Goal: Information Seeking & Learning: Learn about a topic

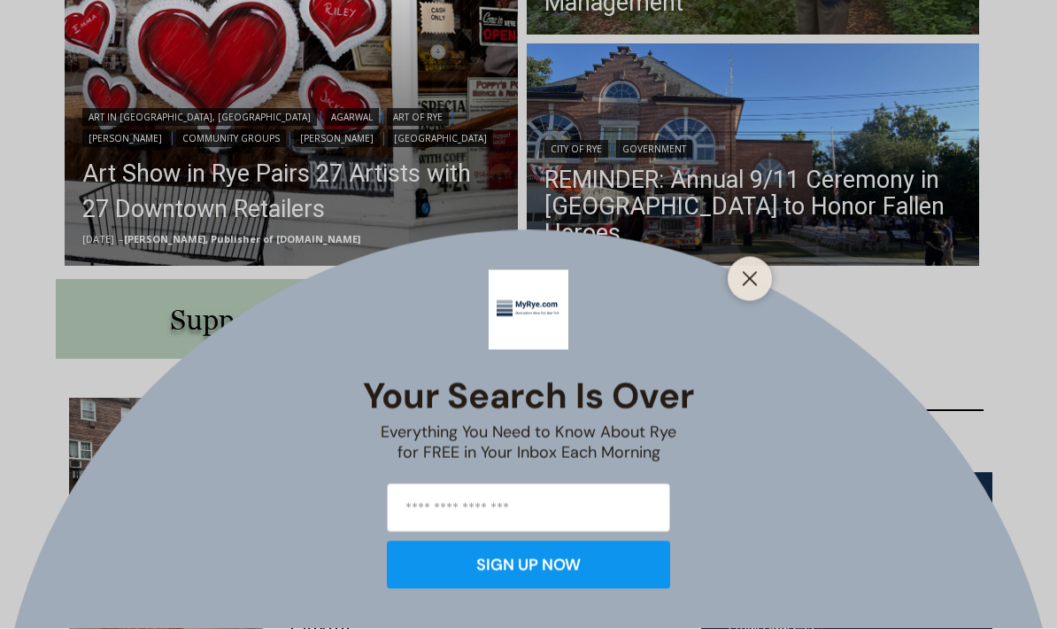
scroll to position [682, 0]
click at [729, 301] on div at bounding box center [750, 279] width 44 height 44
click at [745, 291] on button "Close" at bounding box center [749, 278] width 25 height 25
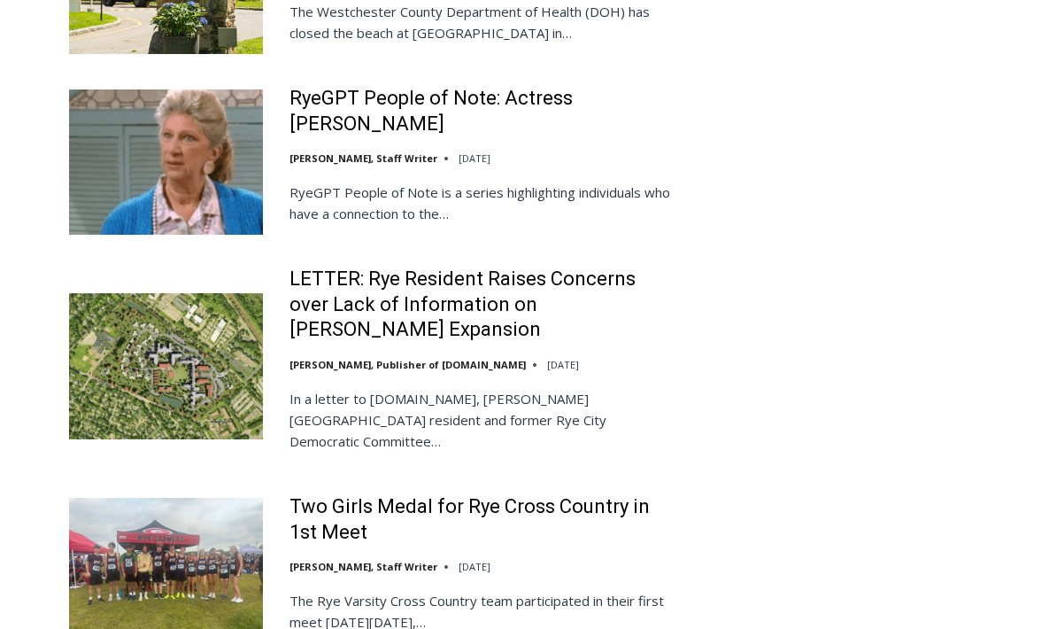
scroll to position [4054, 0]
click at [469, 266] on link "LETTER: Rye Resident Raises Concerns over Lack of Information on [PERSON_NAME] …" at bounding box center [483, 304] width 389 height 76
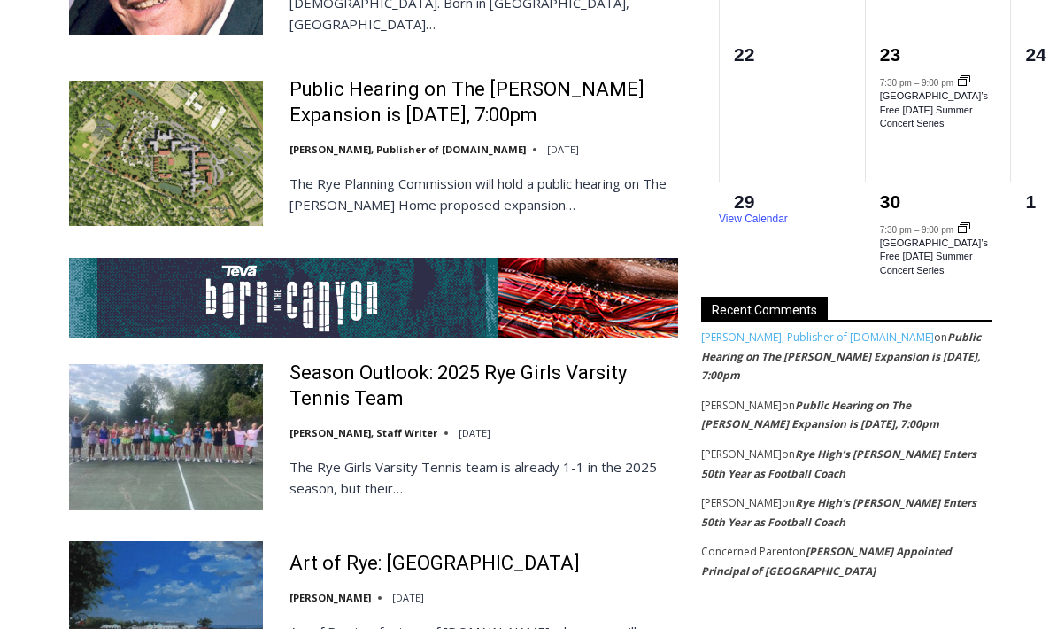
scroll to position [3229, 0]
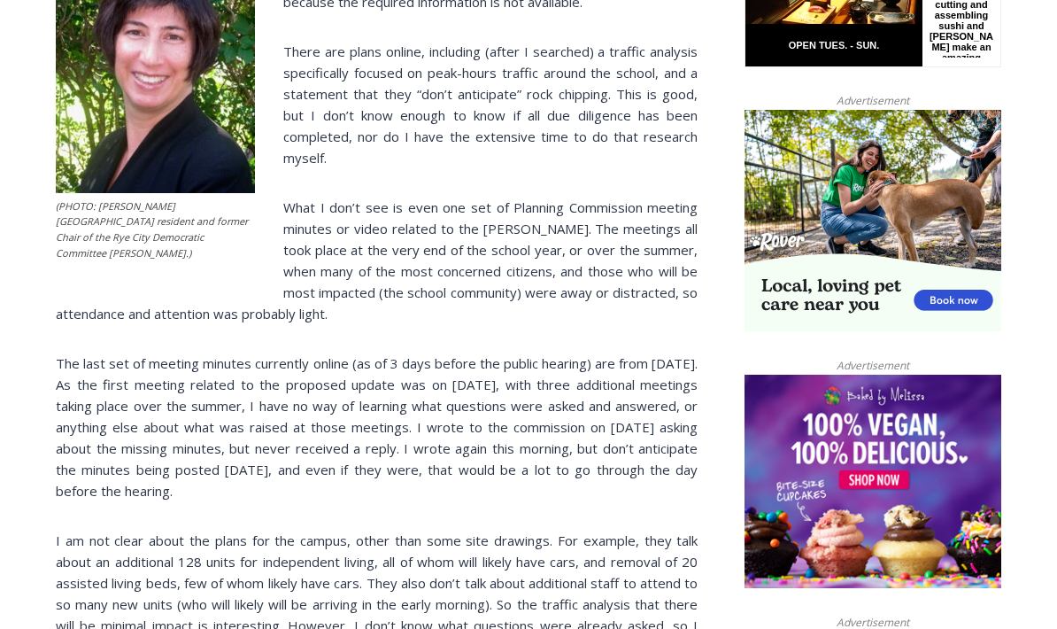
scroll to position [1069, 0]
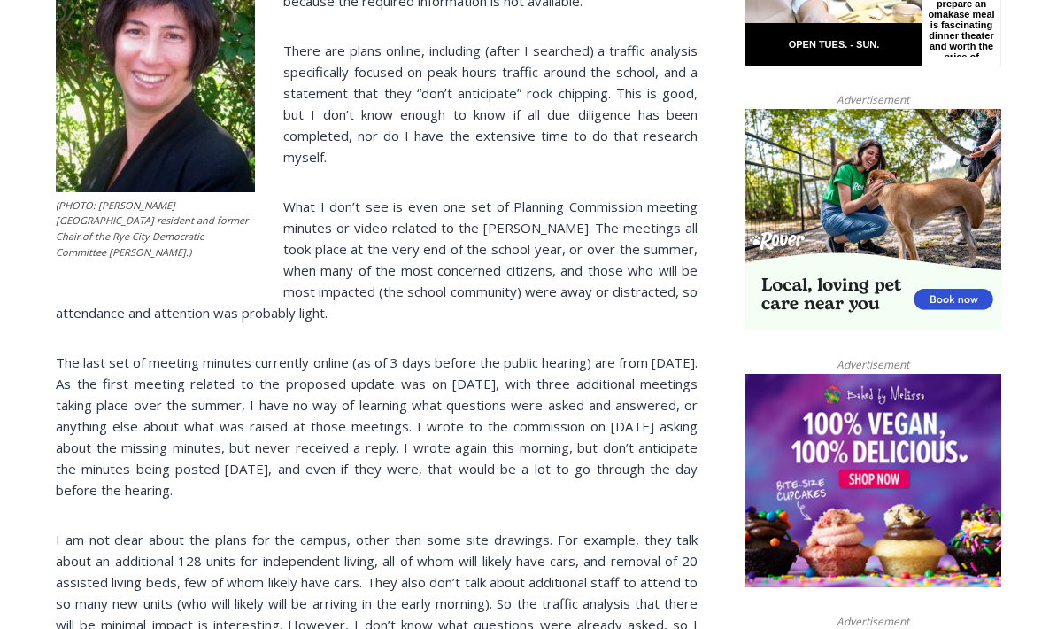
click at [560, 470] on div "In a letter to [DOMAIN_NAME], [PERSON_NAME][GEOGRAPHIC_DATA] resident and forme…" at bounding box center [377, 635] width 642 height 1726
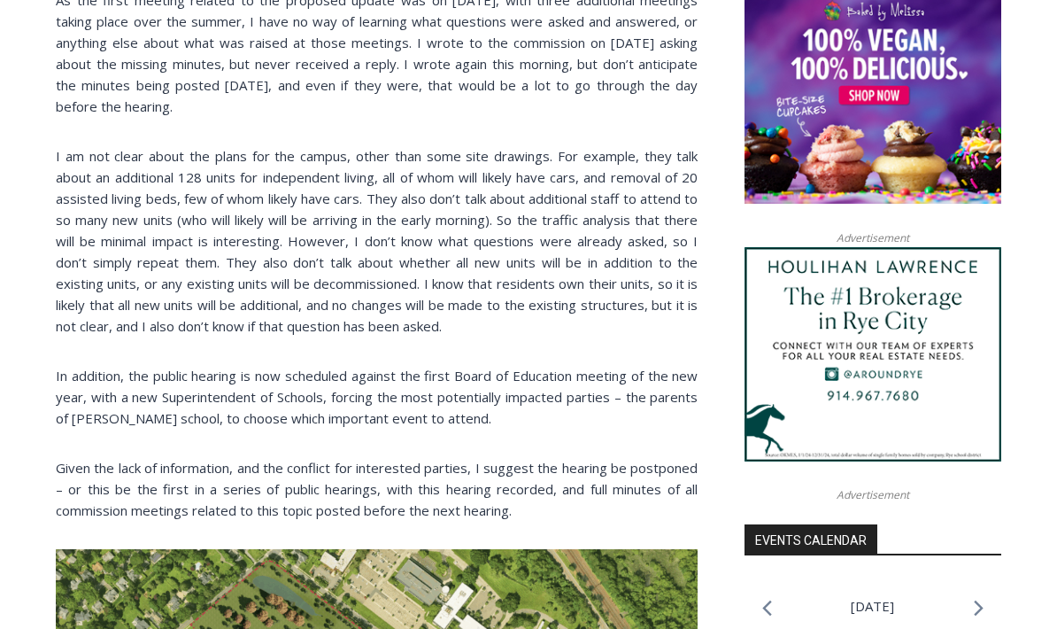
scroll to position [1453, 0]
click at [935, 432] on img at bounding box center [873, 354] width 257 height 214
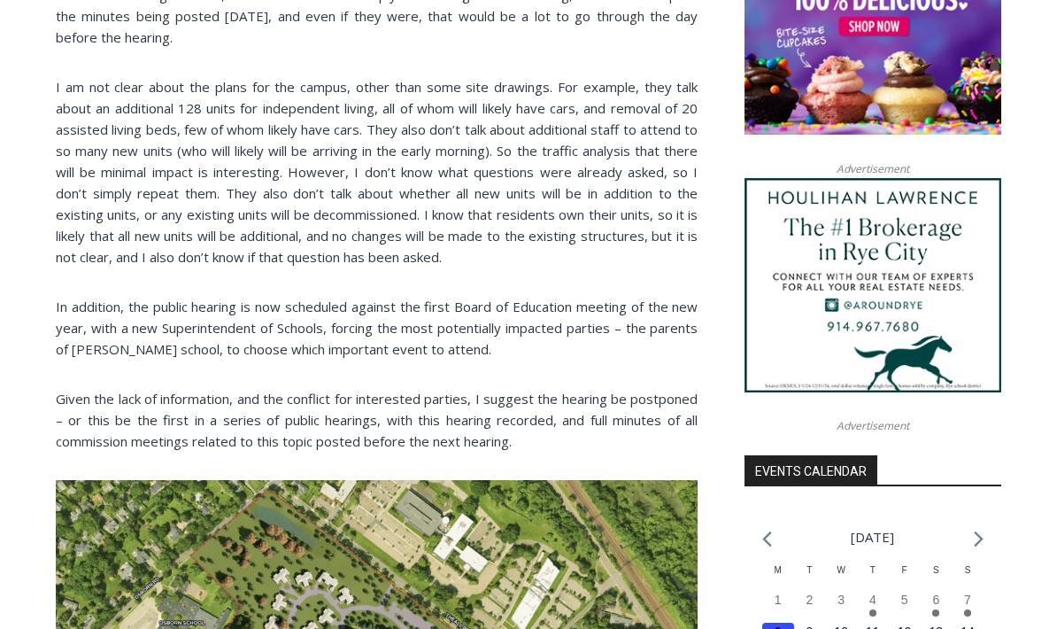
scroll to position [1520, 0]
